Goal: Task Accomplishment & Management: Use online tool/utility

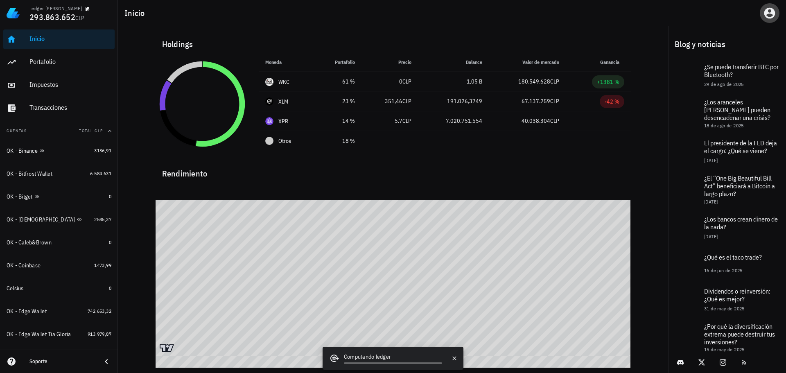
click at [771, 11] on icon "button" at bounding box center [770, 13] width 11 height 11
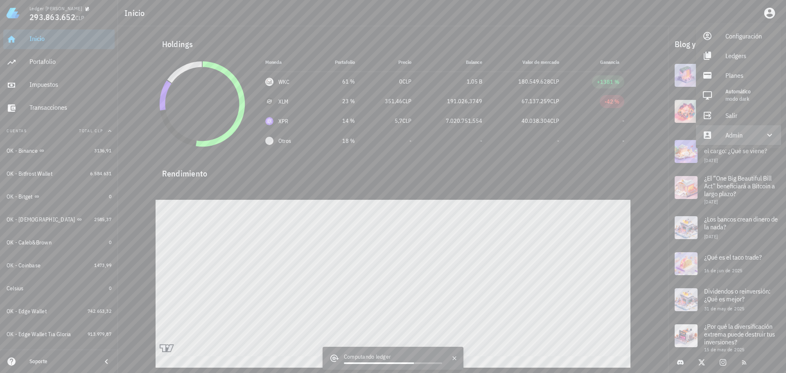
click at [743, 135] on div "Admin" at bounding box center [740, 135] width 29 height 16
click at [724, 157] on link "Impersonar" at bounding box center [738, 155] width 85 height 20
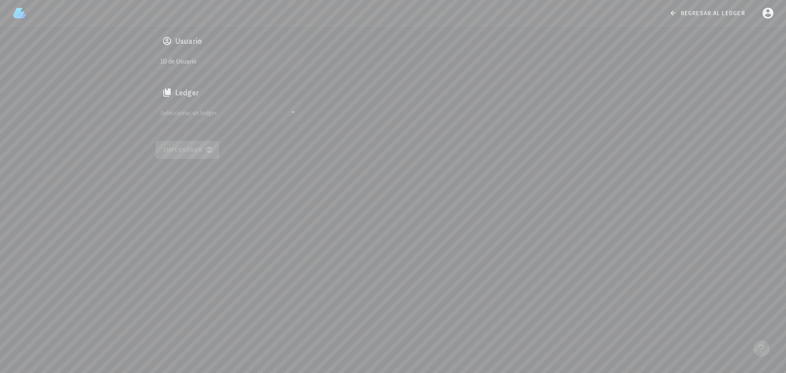
click at [251, 67] on input "ID de Usuario" at bounding box center [229, 60] width 136 height 13
paste input "auth0|68b8628430c8c13bd0415f04"
type input "auth0|68b8628430c8c13bd0415f04"
click at [206, 118] on input "text" at bounding box center [224, 112] width 126 height 13
click at [196, 215] on div "Usuario auth0|68b8628430c8c13bd0415f04 Ledger Impersonar" at bounding box center [393, 199] width 786 height 347
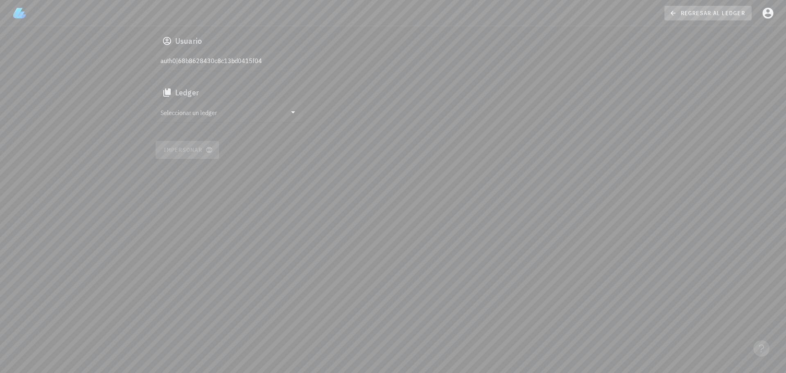
click at [706, 8] on link "regresar al ledger" at bounding box center [708, 13] width 87 height 15
